Goal: Task Accomplishment & Management: Manage account settings

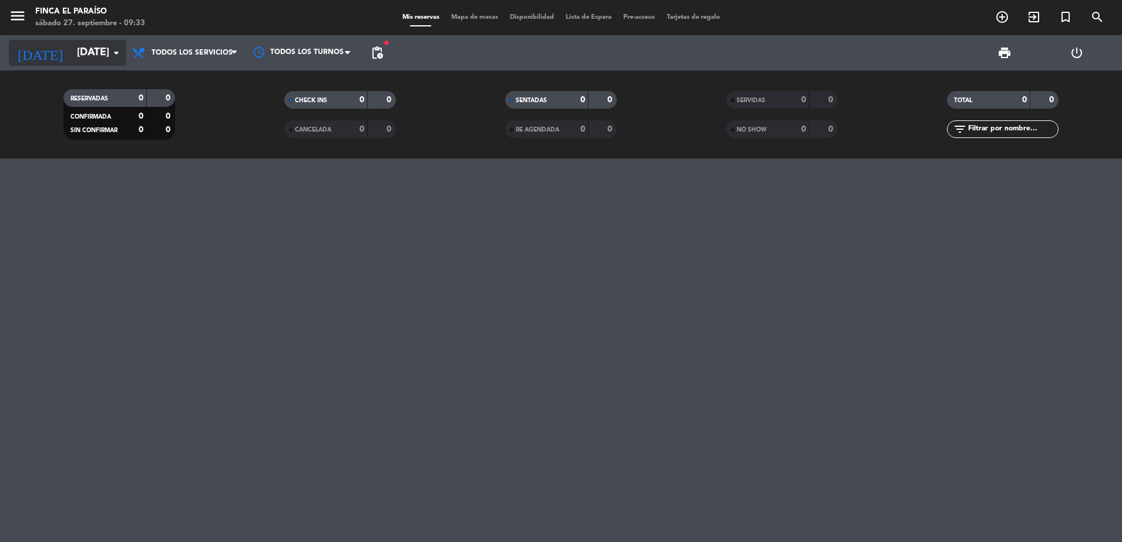
click at [103, 54] on input "[DATE]" at bounding box center [139, 52] width 136 height 23
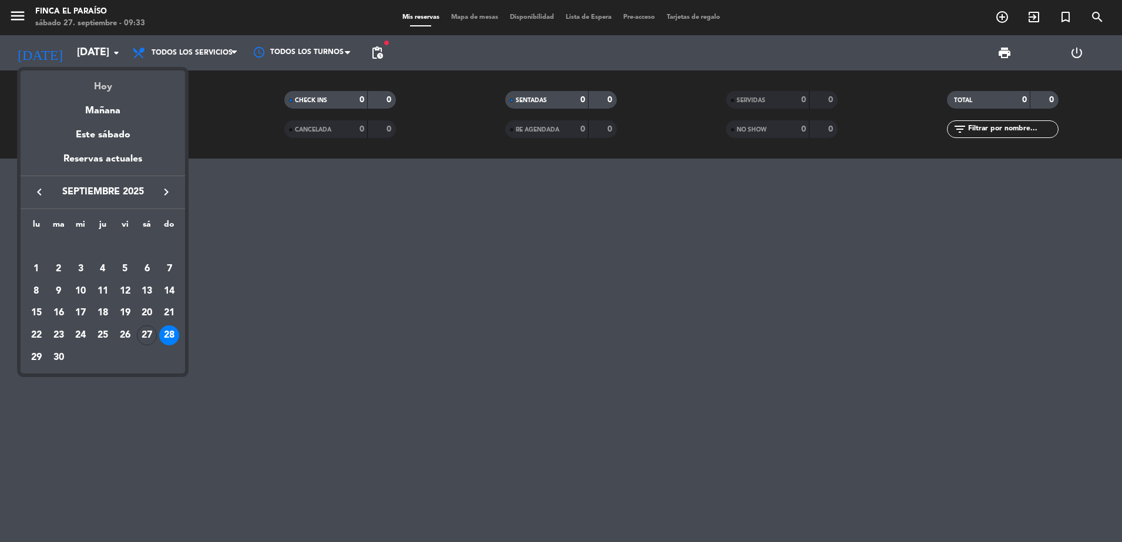
click at [110, 88] on div "Hoy" at bounding box center [103, 82] width 164 height 24
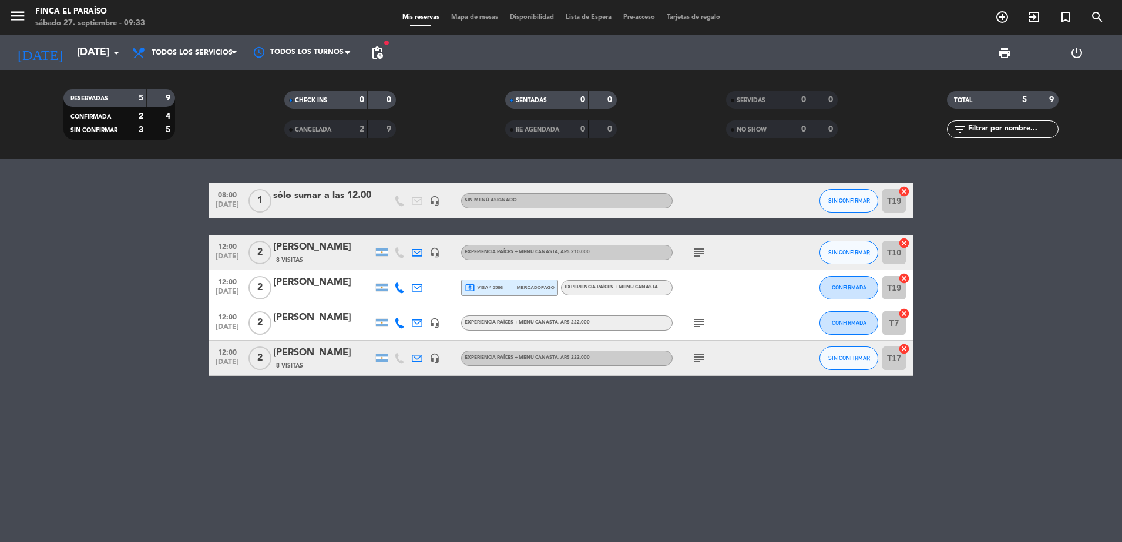
click at [326, 406] on div "08:00 [DATE] 1 sólo sumar a las 12.00 headset_mic Sin menú asignado SIN CONFIRM…" at bounding box center [561, 351] width 1122 height 384
click at [321, 431] on div "08:00 [DATE] 1 sólo sumar a las 12.00 headset_mic Sin menú asignado SIN CONFIRM…" at bounding box center [561, 351] width 1122 height 384
click at [98, 46] on input "[DATE]" at bounding box center [139, 52] width 136 height 23
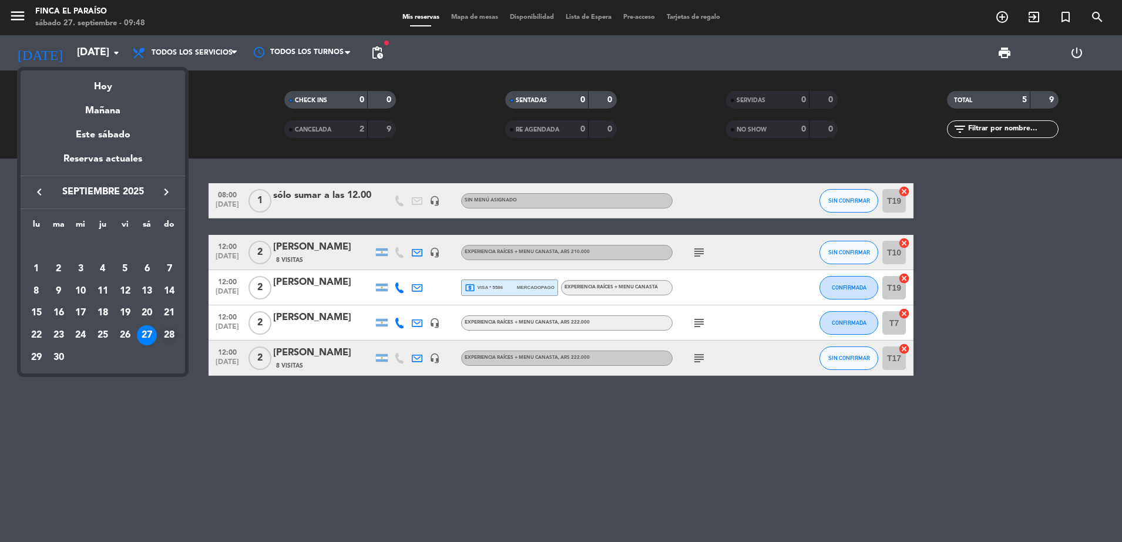
click at [162, 339] on div "28" at bounding box center [169, 335] width 20 height 20
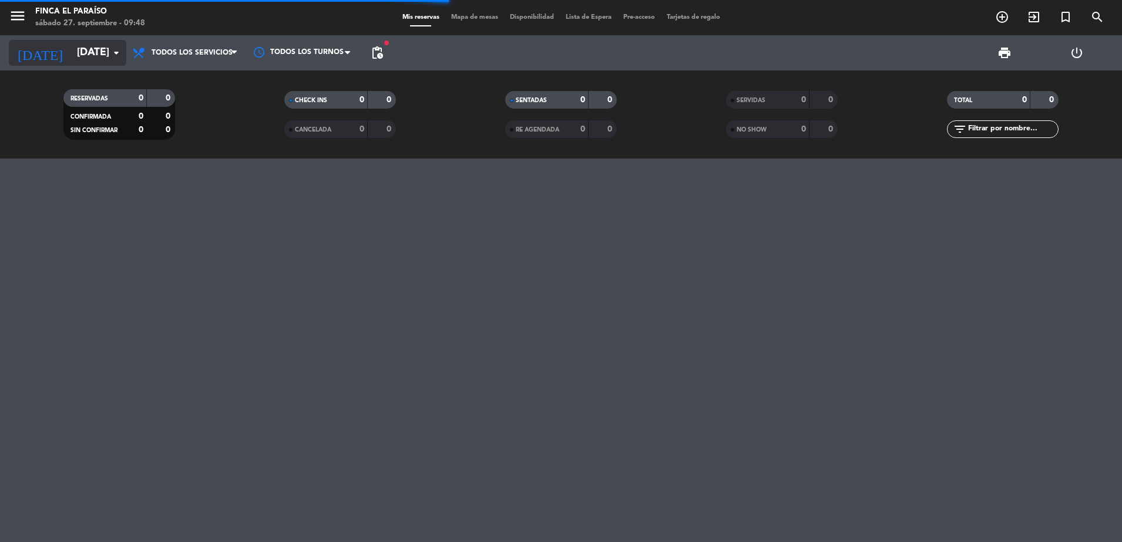
click at [107, 42] on input "[DATE]" at bounding box center [139, 52] width 136 height 23
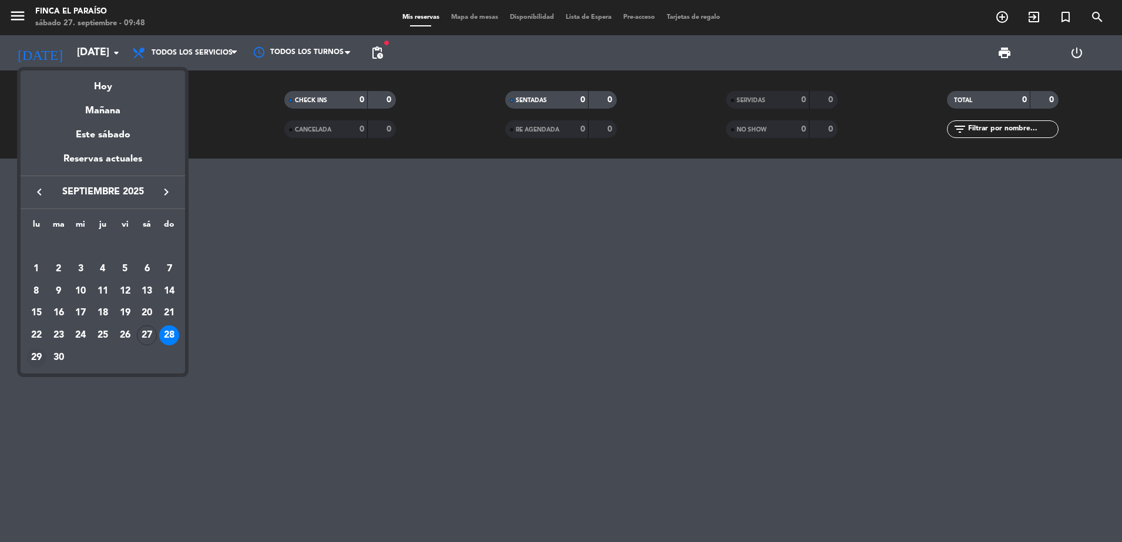
click at [32, 356] on div "29" at bounding box center [36, 358] width 20 height 20
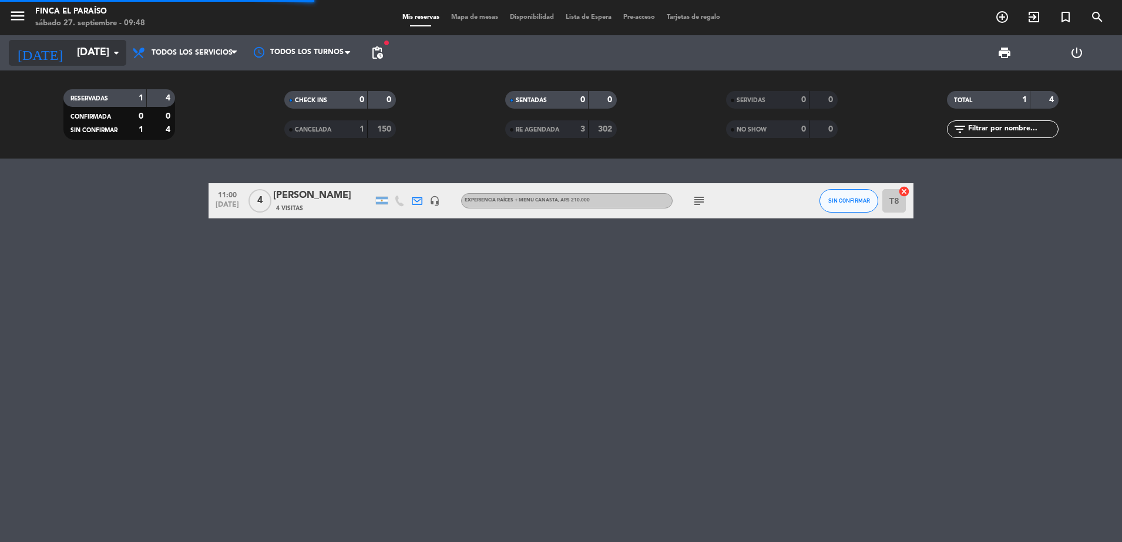
click at [87, 53] on input "[DATE]" at bounding box center [139, 52] width 136 height 23
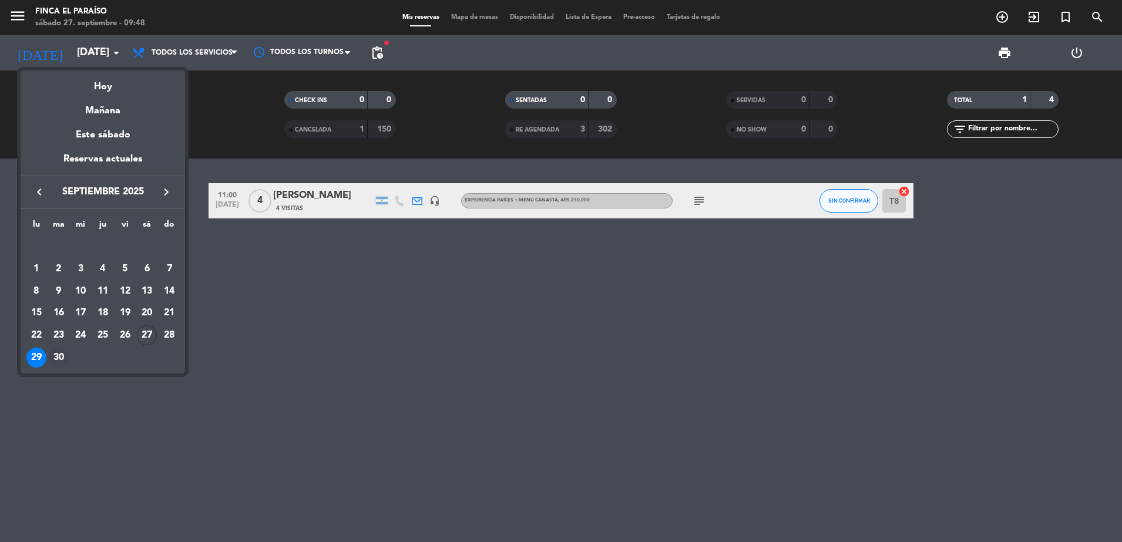
click at [52, 352] on div "30" at bounding box center [59, 358] width 20 height 20
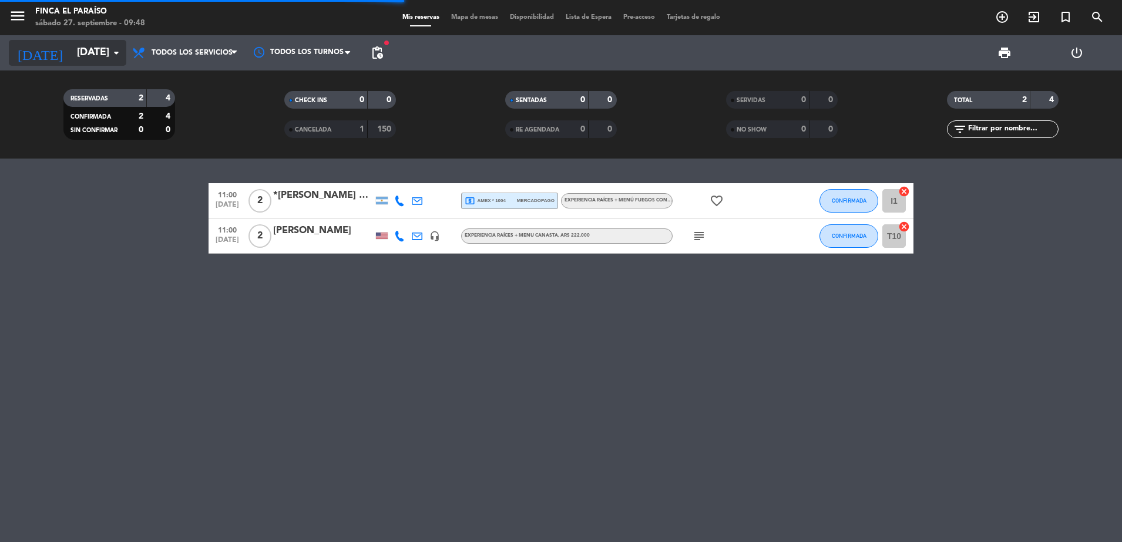
click at [88, 45] on input "[DATE]" at bounding box center [139, 52] width 136 height 23
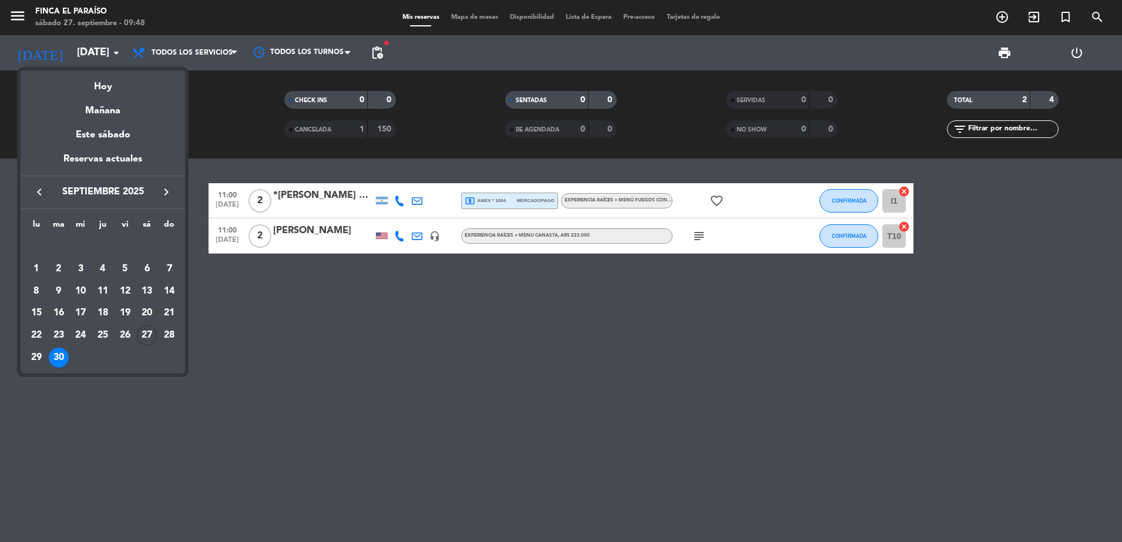
click at [161, 190] on icon "keyboard_arrow_right" at bounding box center [166, 192] width 14 height 14
click at [81, 270] on div "1" at bounding box center [80, 269] width 20 height 20
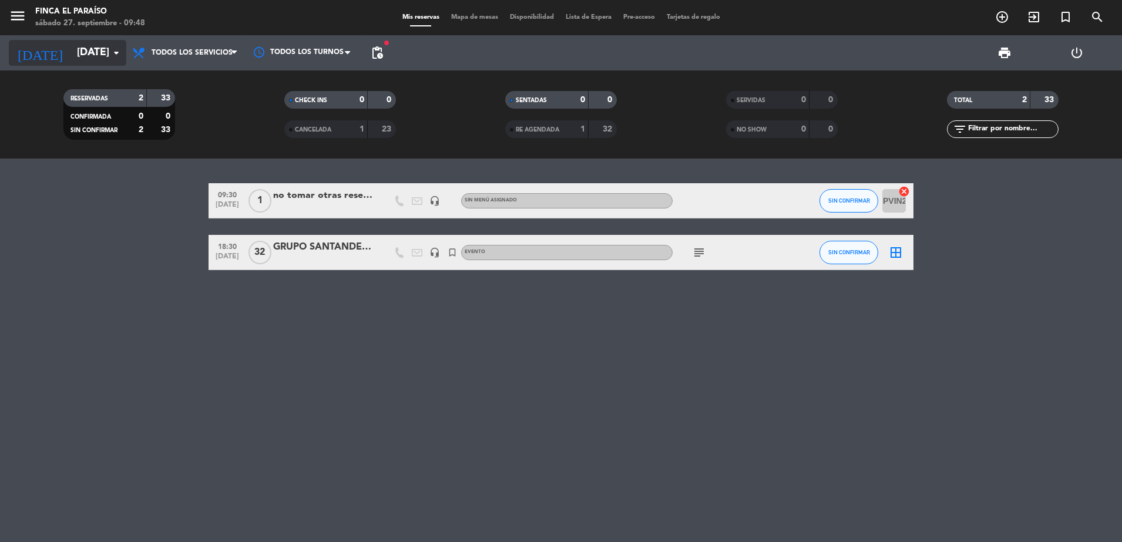
click at [71, 47] on input "[DATE]" at bounding box center [139, 52] width 136 height 23
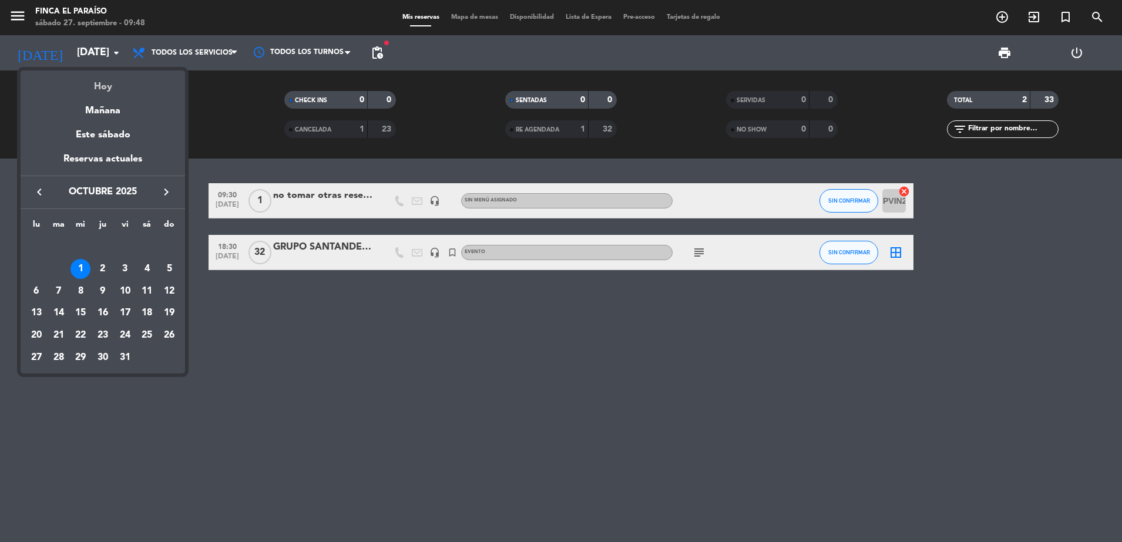
click at [89, 76] on div "Hoy" at bounding box center [103, 82] width 164 height 24
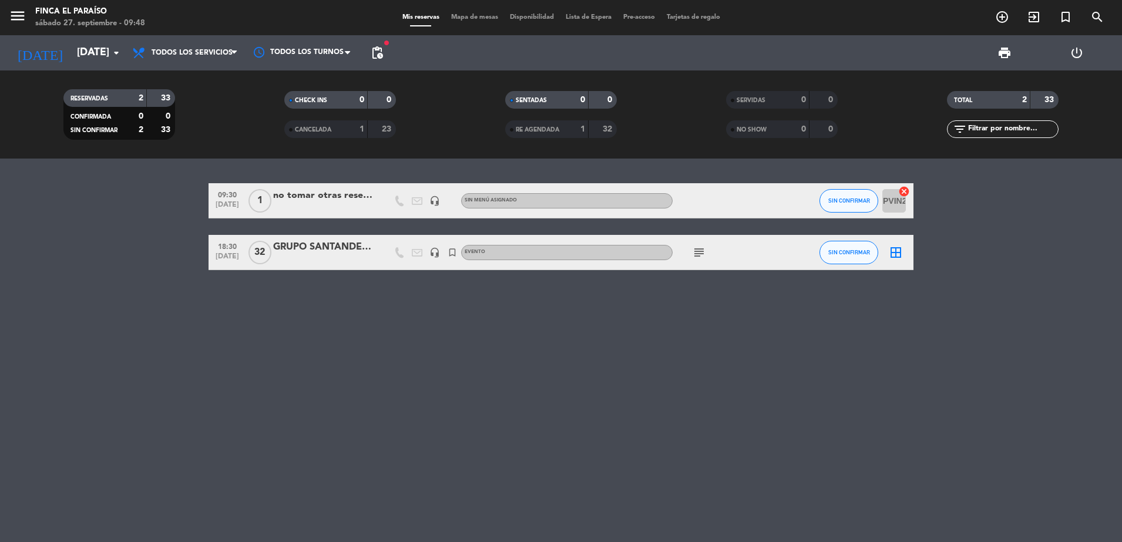
type input "[DATE]"
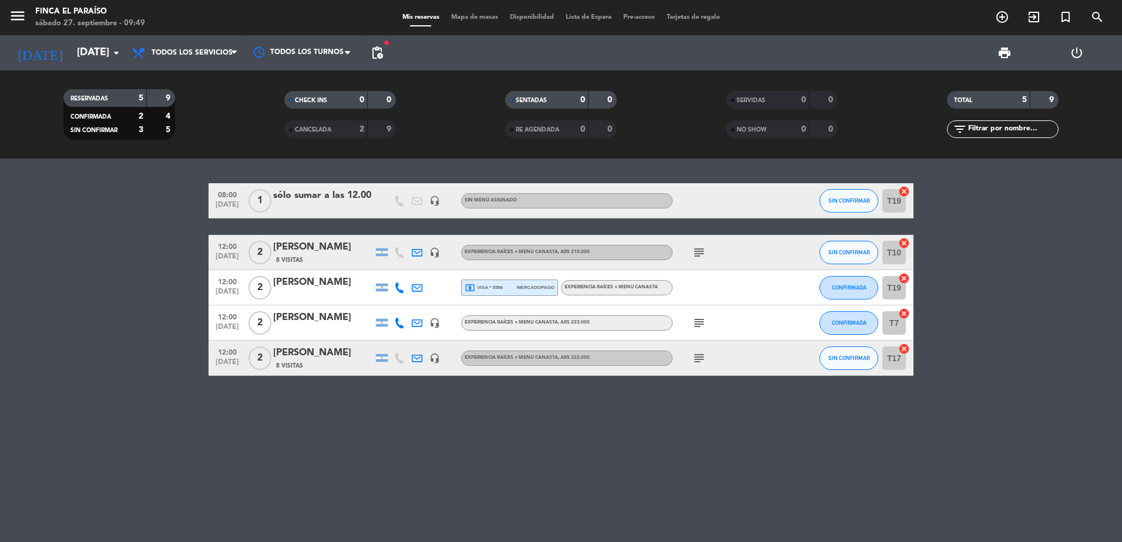
click at [318, 321] on div "[PERSON_NAME]" at bounding box center [323, 317] width 100 height 15
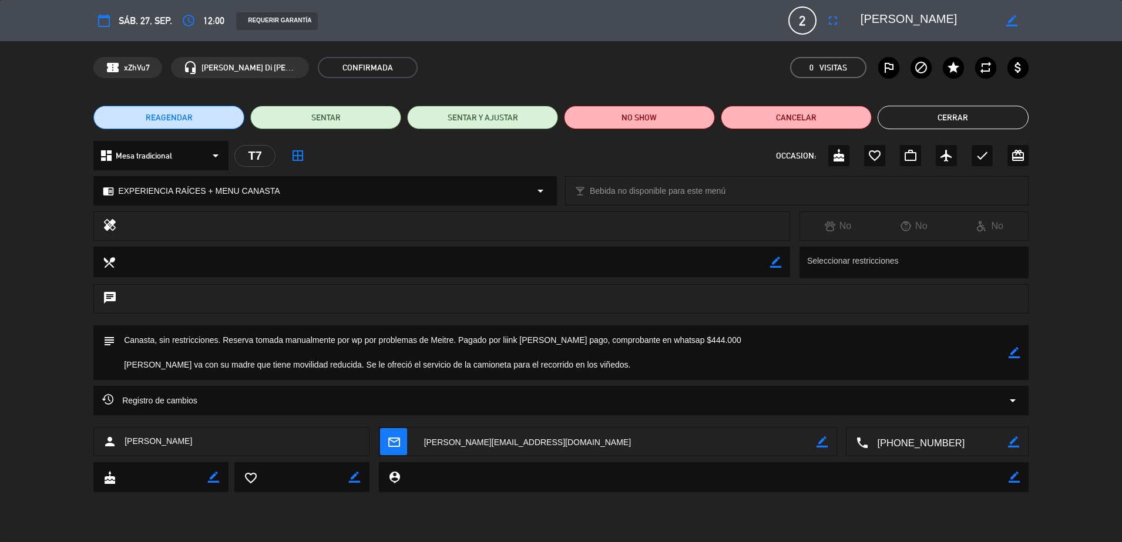
click at [968, 120] on button "Cerrar" at bounding box center [953, 117] width 151 height 23
